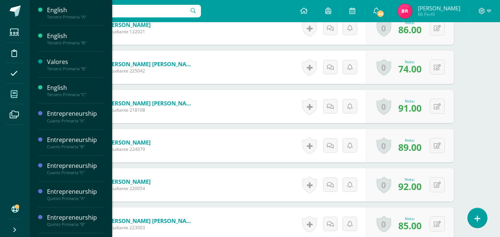
click at [12, 92] on icon at bounding box center [14, 94] width 7 height 7
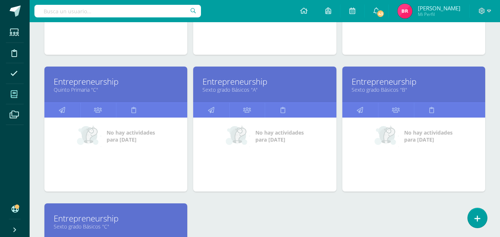
scroll to position [471, 0]
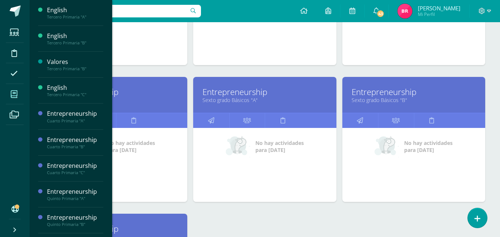
click at [114, 91] on link "Entrepreneurship" at bounding box center [116, 91] width 124 height 11
click at [117, 92] on link "Entrepreneurship" at bounding box center [116, 91] width 124 height 11
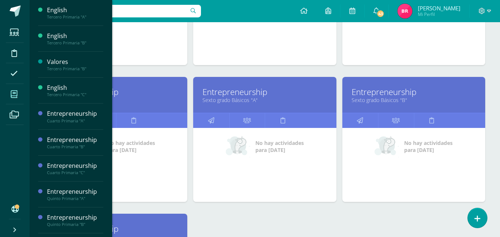
click at [117, 92] on link "Entrepreneurship" at bounding box center [116, 91] width 124 height 11
click at [117, 93] on link "Entrepreneurship" at bounding box center [116, 91] width 124 height 11
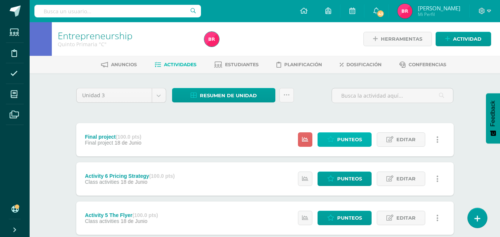
click at [350, 139] on span "Punteos" at bounding box center [349, 140] width 25 height 14
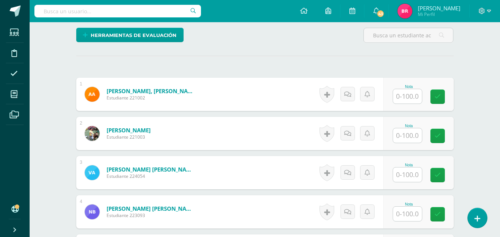
scroll to position [193, 0]
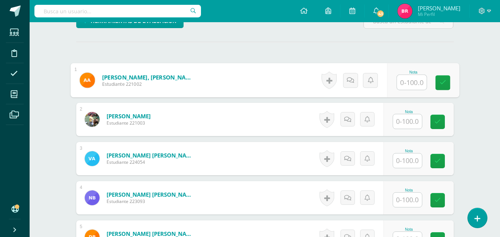
click at [410, 81] on input "text" at bounding box center [412, 82] width 30 height 15
type input "100"
click at [443, 81] on icon at bounding box center [442, 83] width 7 height 6
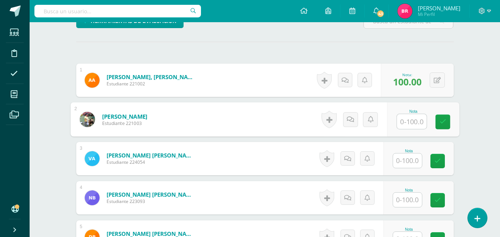
click at [409, 119] on input "text" at bounding box center [412, 121] width 30 height 15
type input "90"
click at [444, 119] on icon at bounding box center [442, 122] width 7 height 6
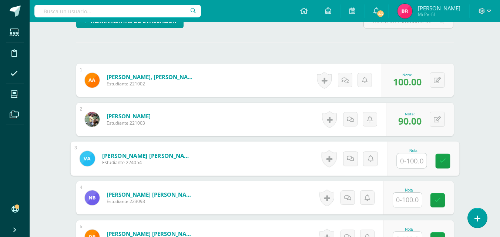
click at [405, 162] on input "text" at bounding box center [412, 161] width 30 height 15
type input "80"
click at [446, 164] on link at bounding box center [442, 161] width 15 height 15
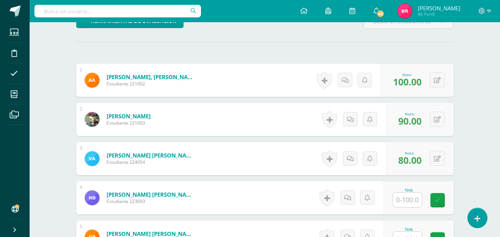
click at [411, 200] on input "text" at bounding box center [407, 200] width 29 height 14
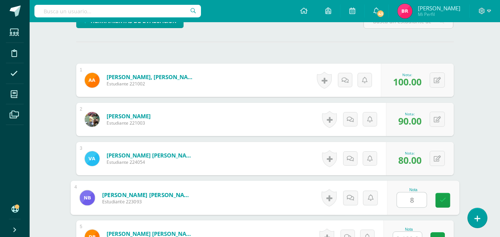
type input "80"
click at [443, 198] on icon at bounding box center [442, 200] width 7 height 6
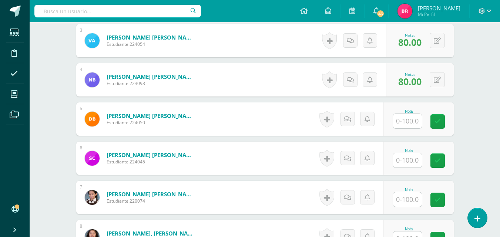
scroll to position [312, 0]
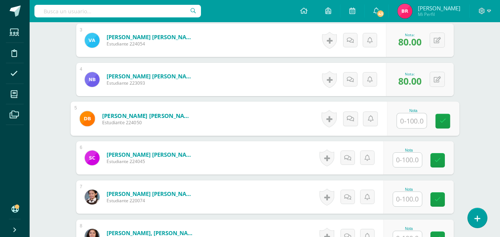
click at [405, 120] on input "text" at bounding box center [412, 121] width 30 height 15
type input "85"
click at [445, 123] on icon at bounding box center [442, 121] width 7 height 6
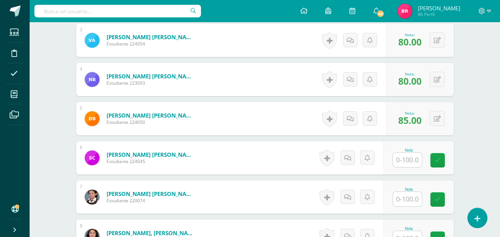
click at [406, 162] on input "text" at bounding box center [407, 160] width 29 height 14
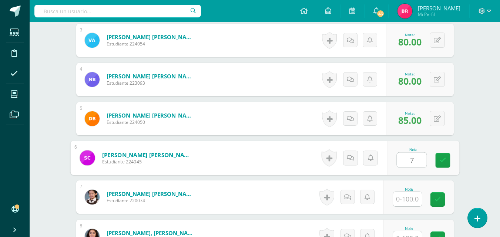
type input "70"
click at [439, 160] on icon at bounding box center [442, 160] width 7 height 6
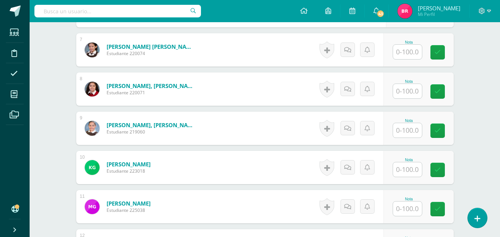
scroll to position [460, 0]
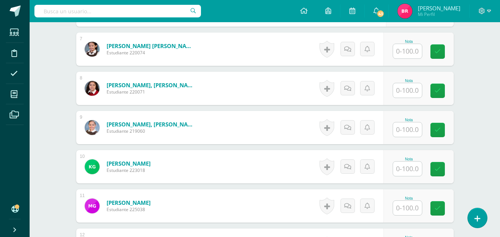
click at [407, 86] on input "text" at bounding box center [407, 90] width 29 height 14
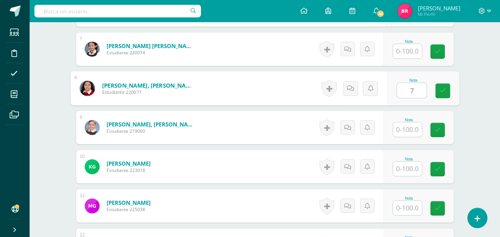
type input "70"
click at [441, 88] on icon at bounding box center [442, 91] width 7 height 6
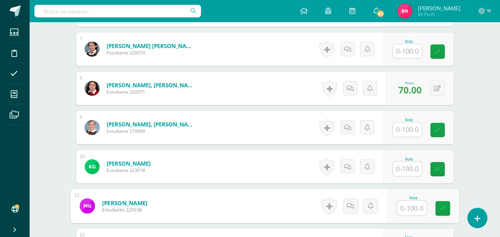
click at [410, 206] on input "text" at bounding box center [412, 208] width 30 height 15
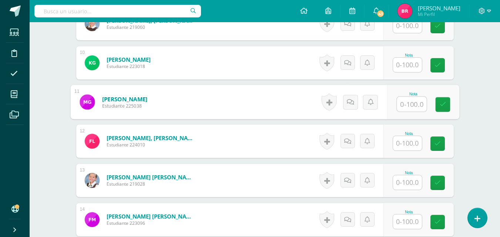
scroll to position [578, 0]
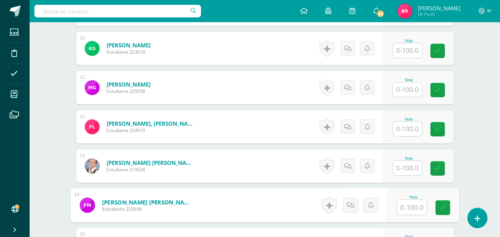
click at [409, 209] on input "text" at bounding box center [412, 207] width 30 height 15
type input "70"
click at [436, 207] on link at bounding box center [442, 207] width 15 height 15
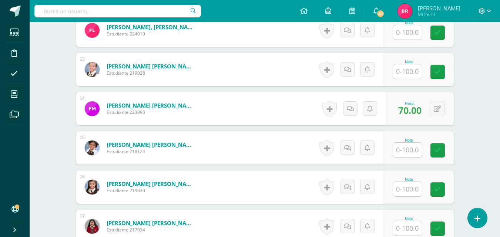
scroll to position [682, 0]
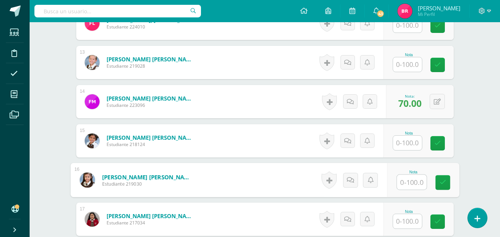
click at [405, 180] on input "text" at bounding box center [412, 182] width 30 height 15
type input "70"
click at [438, 180] on link at bounding box center [442, 182] width 15 height 15
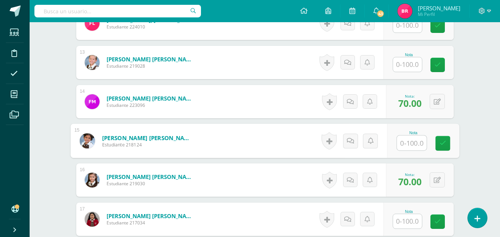
click at [407, 142] on input "text" at bounding box center [412, 143] width 30 height 15
type input "100"
click at [441, 142] on icon at bounding box center [442, 143] width 7 height 6
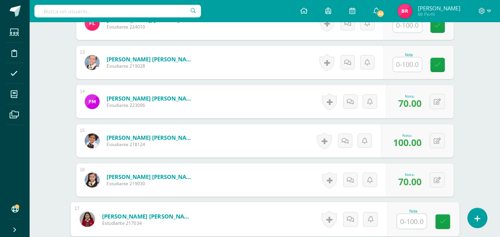
click at [406, 220] on input "text" at bounding box center [412, 221] width 30 height 15
type input "100"
click at [439, 225] on icon at bounding box center [442, 222] width 7 height 6
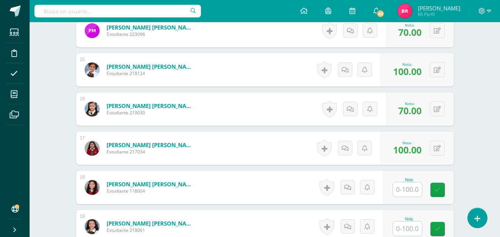
scroll to position [756, 0]
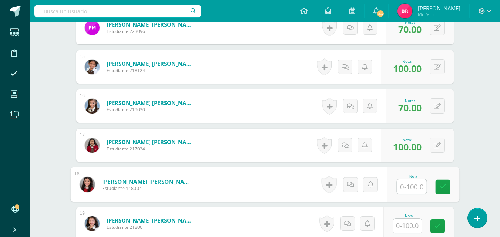
click at [407, 185] on input "text" at bounding box center [412, 186] width 30 height 15
type input "75"
click at [438, 187] on link at bounding box center [442, 187] width 15 height 15
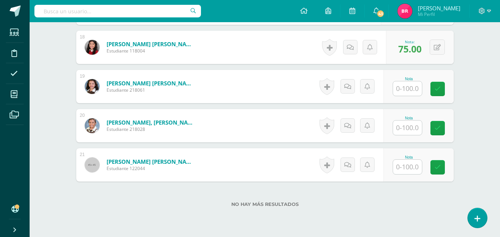
scroll to position [904, 0]
